Goal: Transaction & Acquisition: Purchase product/service

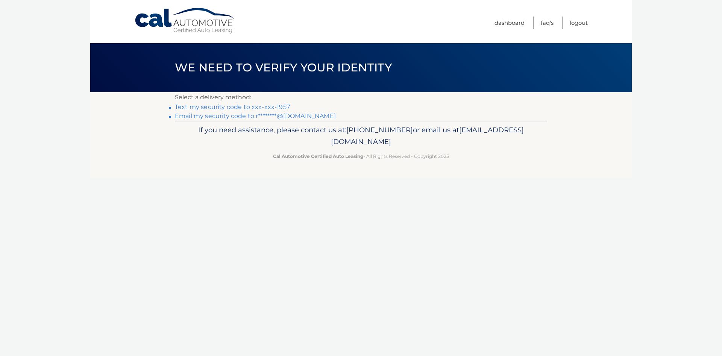
click at [246, 108] on link "Text my security code to xxx-xxx-1957" at bounding box center [232, 106] width 115 height 7
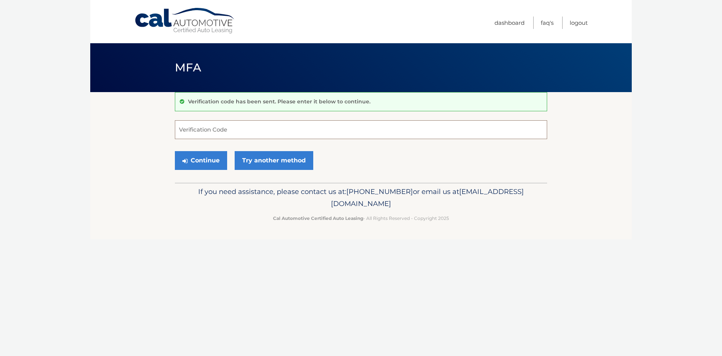
click at [197, 125] on input "Verification Code" at bounding box center [361, 129] width 372 height 19
type input "422148"
click at [212, 156] on button "Continue" at bounding box center [201, 160] width 52 height 19
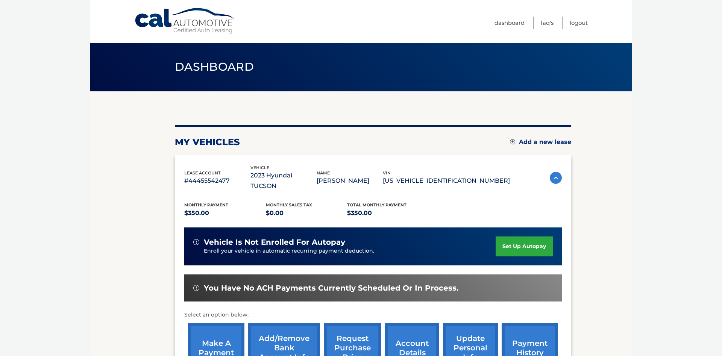
scroll to position [77, 0]
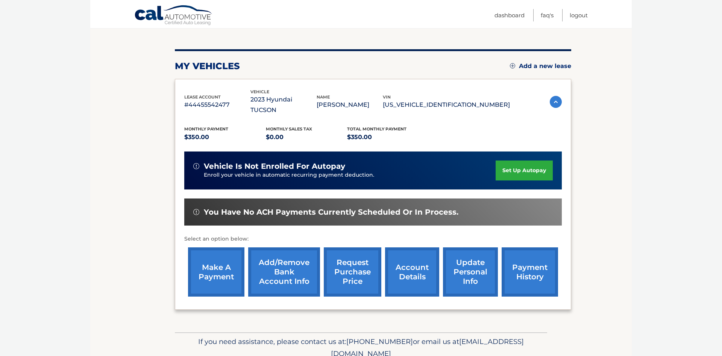
click at [220, 266] on link "make a payment" at bounding box center [216, 272] width 56 height 49
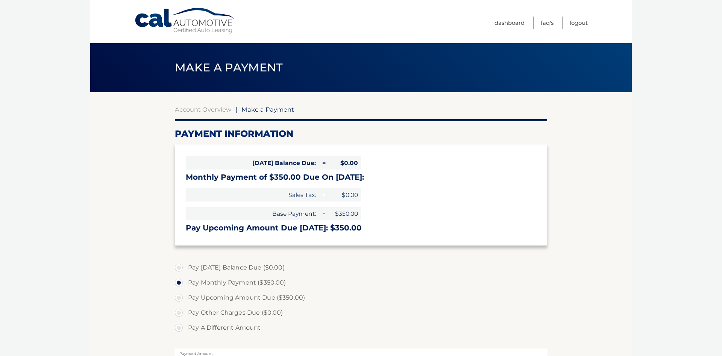
select select "YTFlODBiMmYtNjRhYS00YTNmLWE0NTAtODZkYTNjZDk4YWNh"
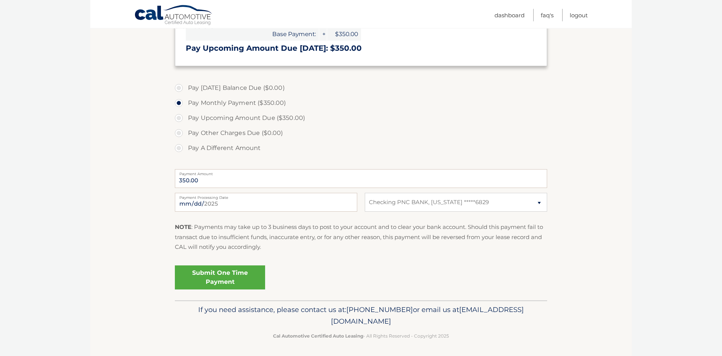
scroll to position [181, 0]
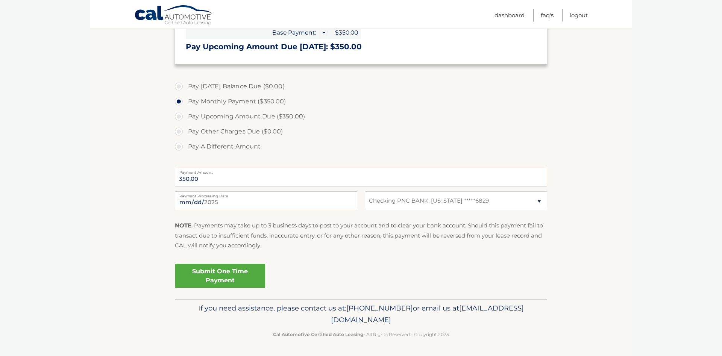
click at [238, 278] on link "Submit One Time Payment" at bounding box center [220, 276] width 90 height 24
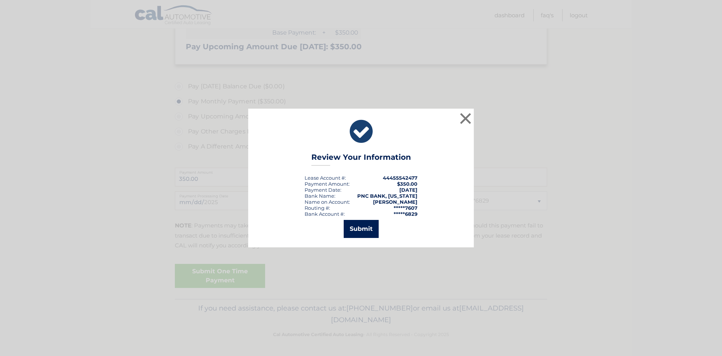
click at [359, 229] on button "Submit" at bounding box center [361, 229] width 35 height 18
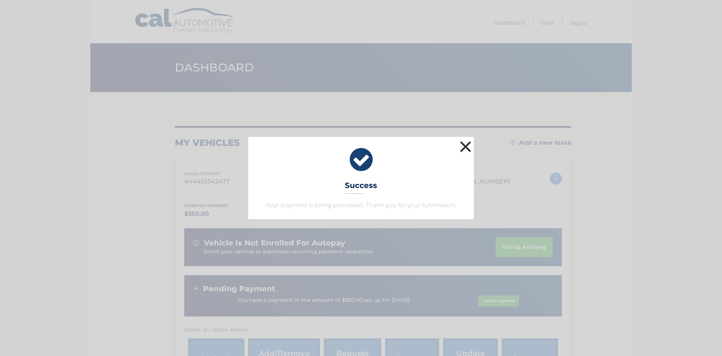
click at [469, 146] on button "×" at bounding box center [465, 146] width 15 height 15
